Goal: Information Seeking & Learning: Learn about a topic

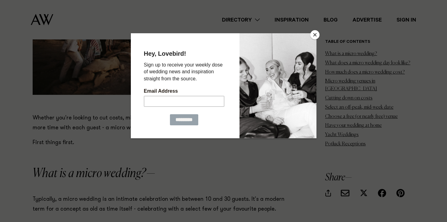
scroll to position [515, 0]
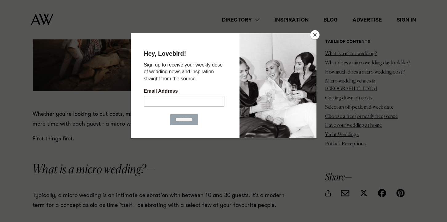
click at [316, 33] on button "Close" at bounding box center [315, 34] width 9 height 9
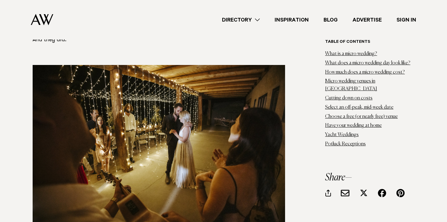
scroll to position [1821, 0]
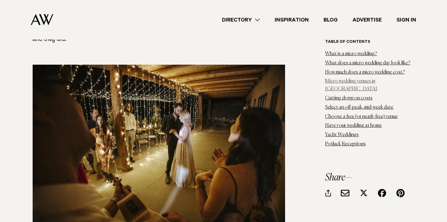
click at [344, 82] on link "Micro wedding venues in Auckland" at bounding box center [351, 85] width 52 height 13
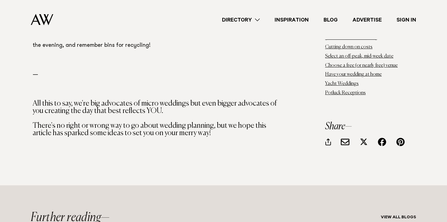
scroll to position [10584, 0]
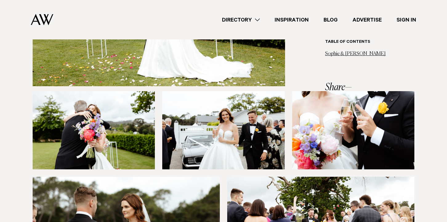
scroll to position [2483, 0]
